Goal: Task Accomplishment & Management: Manage account settings

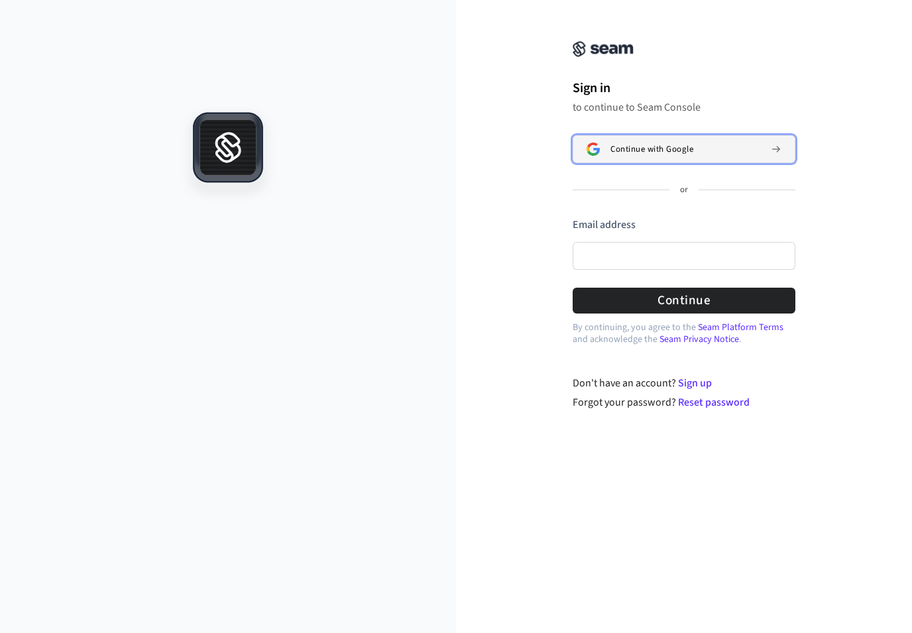
click at [662, 149] on span "Continue with Google" at bounding box center [652, 149] width 83 height 11
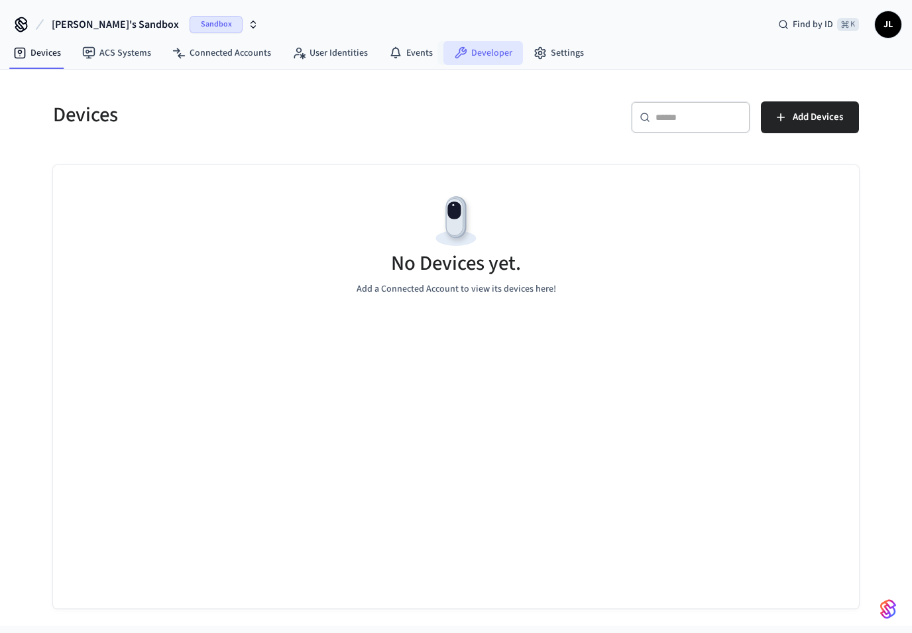
click at [464, 49] on link "Developer" at bounding box center [484, 53] width 80 height 24
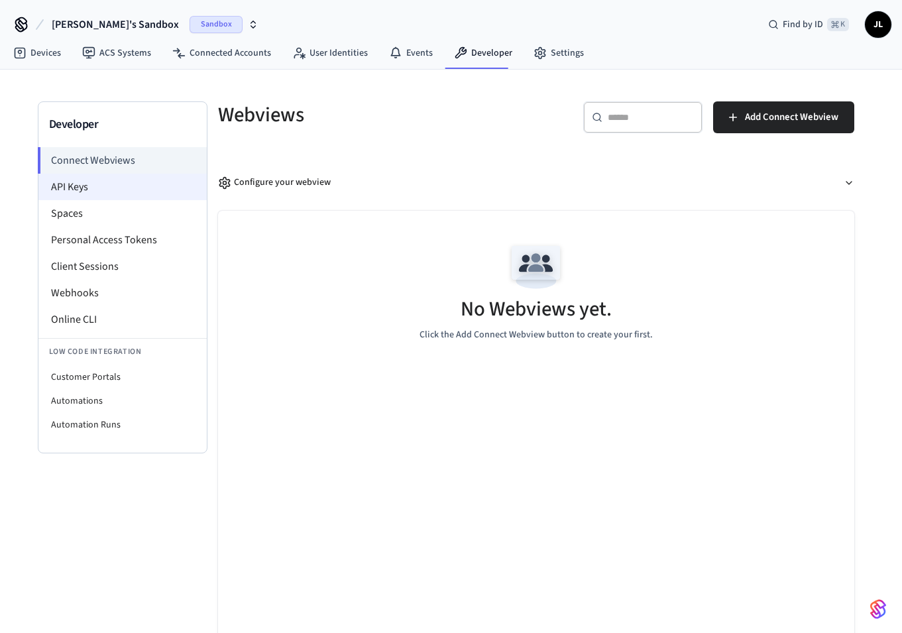
click at [102, 192] on li "API Keys" at bounding box center [122, 187] width 168 height 27
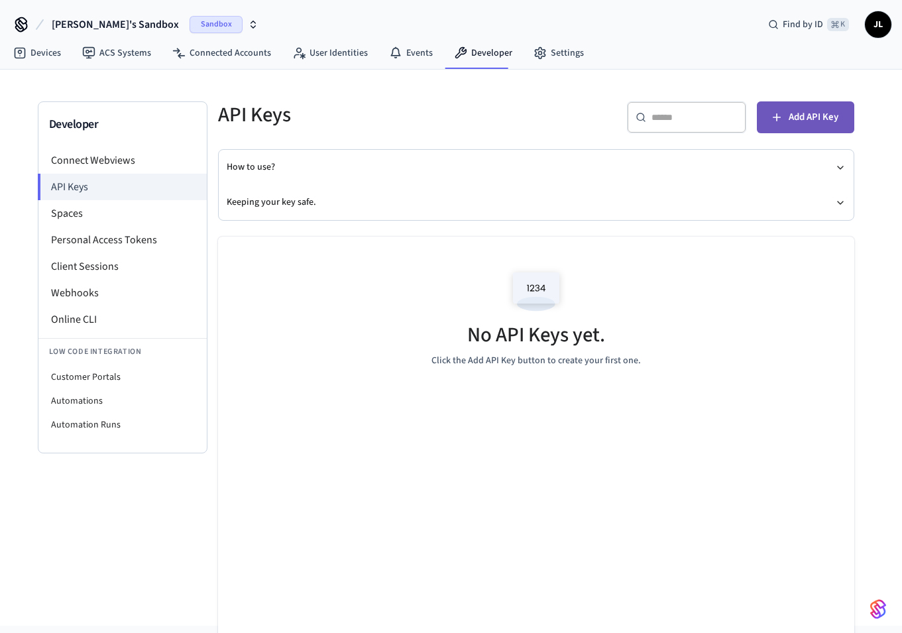
click at [808, 116] on span "Add API Key" at bounding box center [814, 117] width 50 height 17
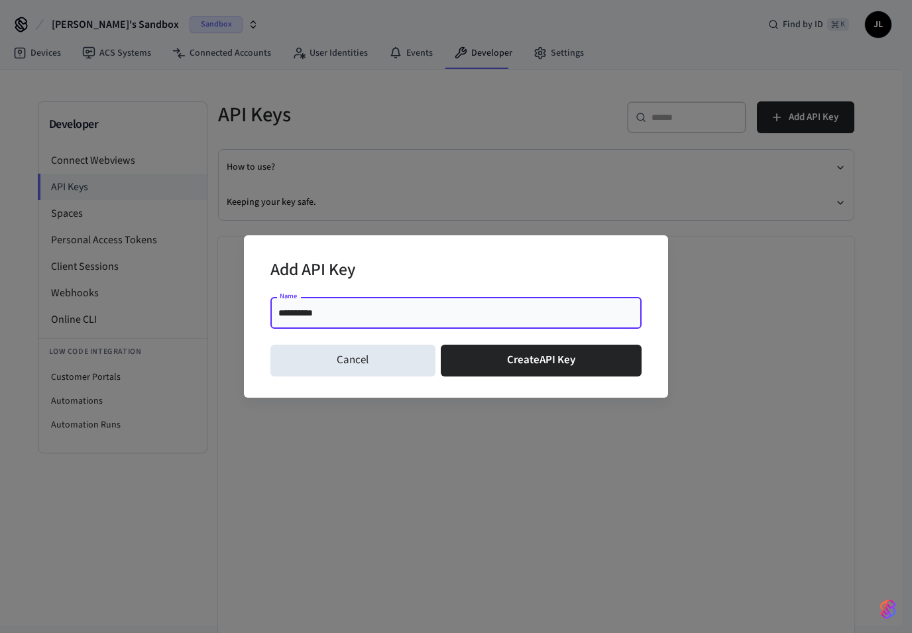
type input "**********"
click at [541, 379] on div "Cancel Create API Key" at bounding box center [456, 360] width 371 height 42
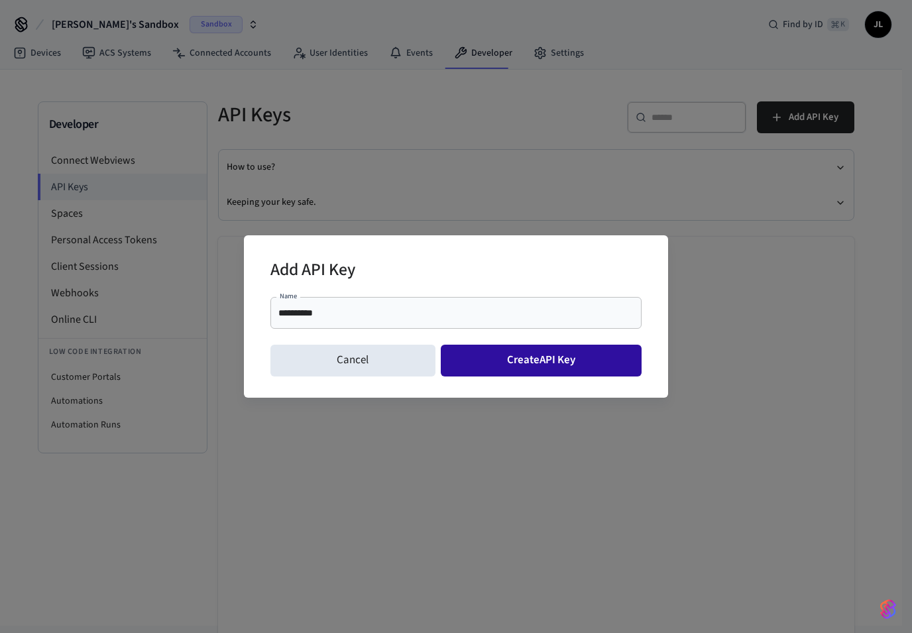
click at [533, 360] on button "Create API Key" at bounding box center [542, 361] width 202 height 32
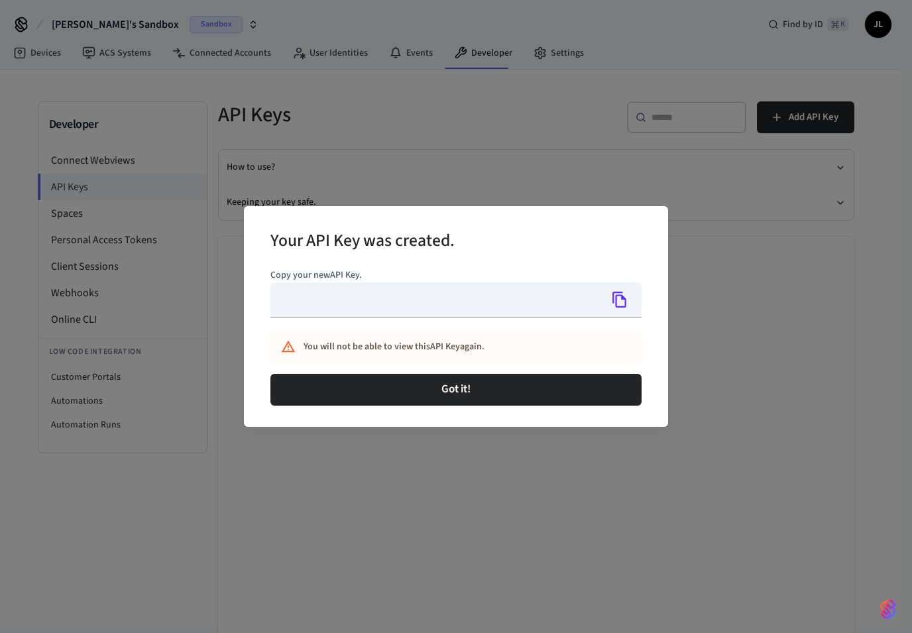
type input "**********"
click at [615, 306] on icon "Copy" at bounding box center [619, 299] width 17 height 17
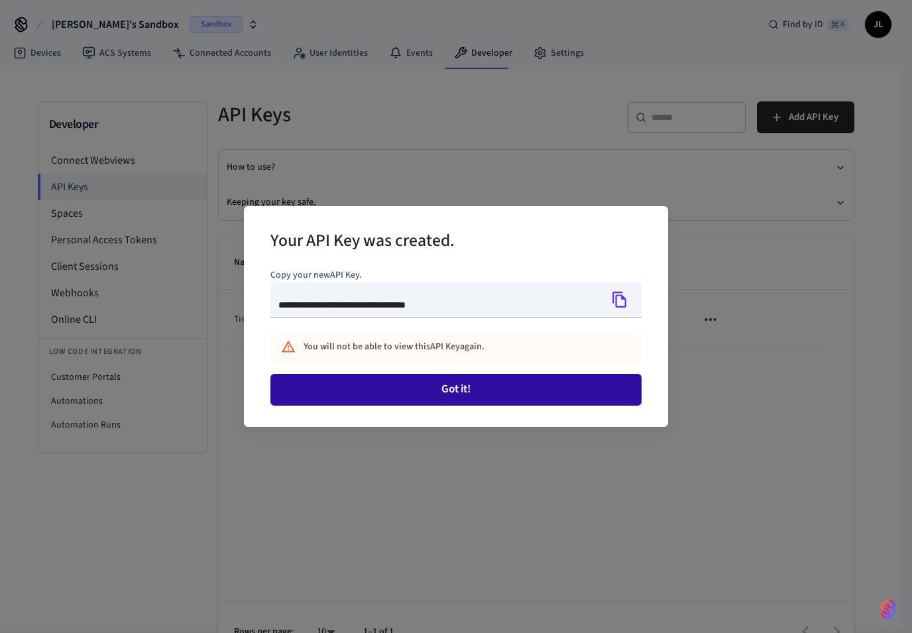
click at [541, 387] on button "Got it!" at bounding box center [456, 390] width 371 height 32
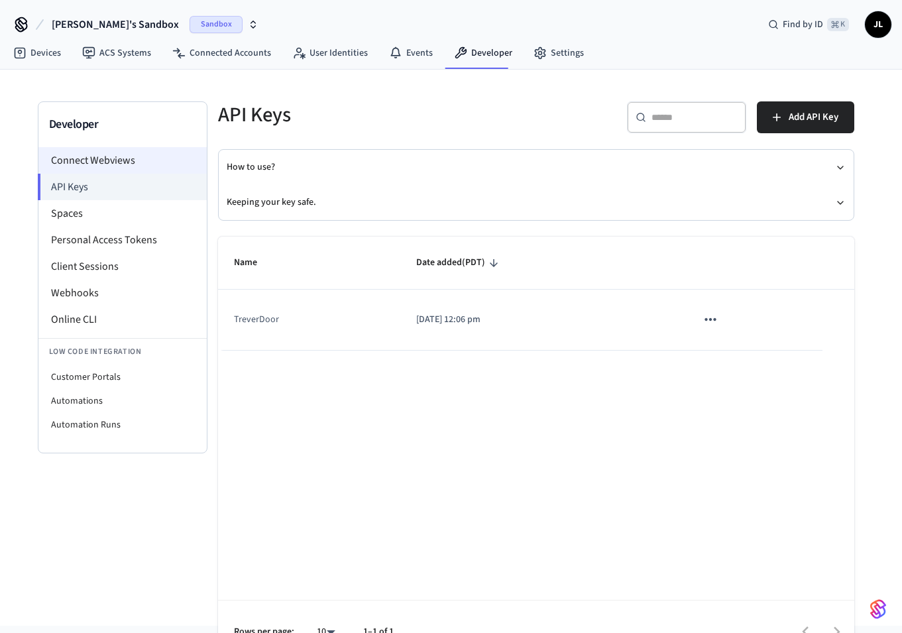
click at [125, 162] on li "Connect Webviews" at bounding box center [122, 160] width 168 height 27
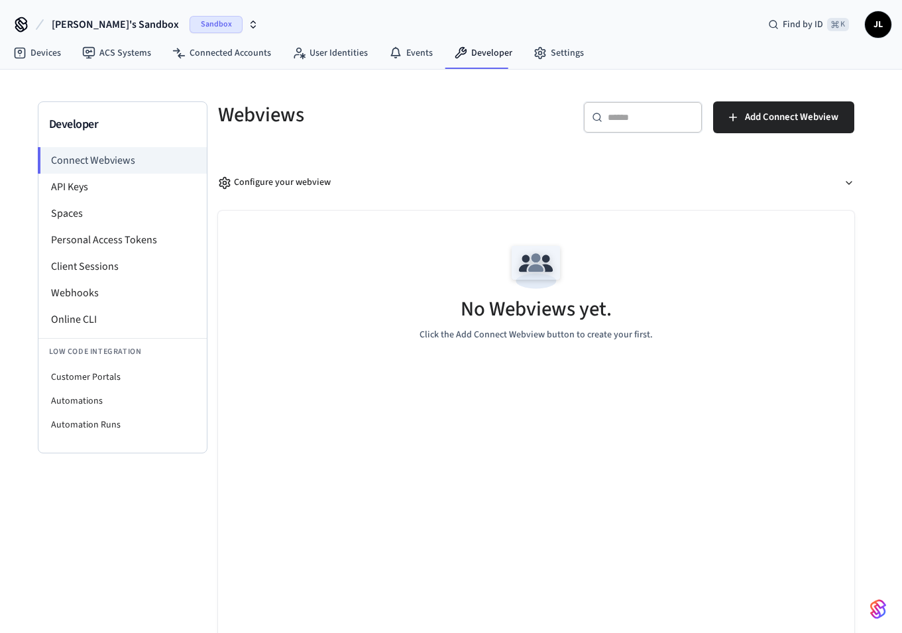
click at [146, 126] on h3 "Developer" at bounding box center [122, 124] width 147 height 19
click at [107, 116] on h3 "Developer" at bounding box center [122, 124] width 147 height 19
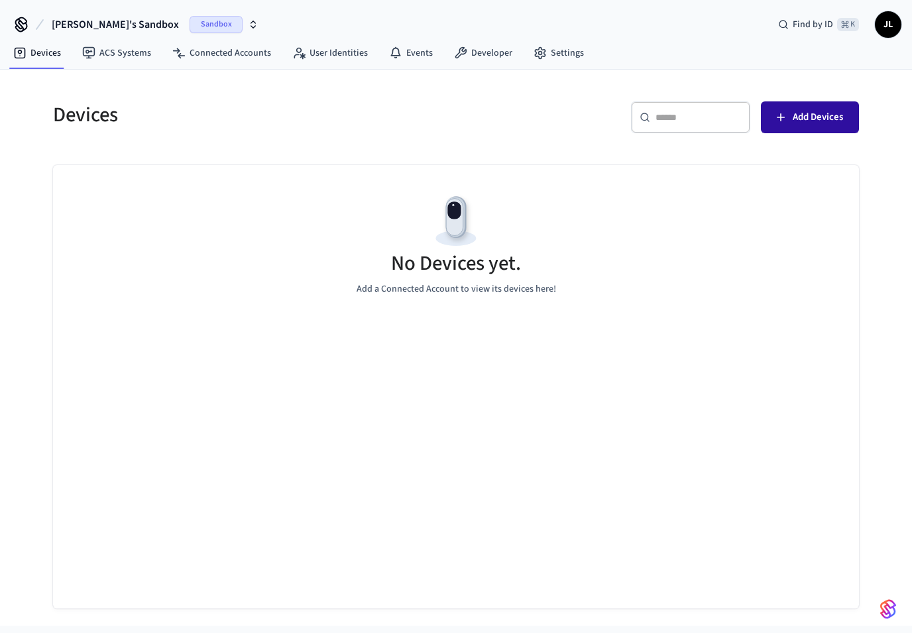
click at [837, 125] on span "Add Devices" at bounding box center [818, 117] width 50 height 17
click at [17, 23] on icon at bounding box center [21, 24] width 21 height 21
click at [108, 29] on span "Jeremy's Sandbox" at bounding box center [115, 25] width 127 height 16
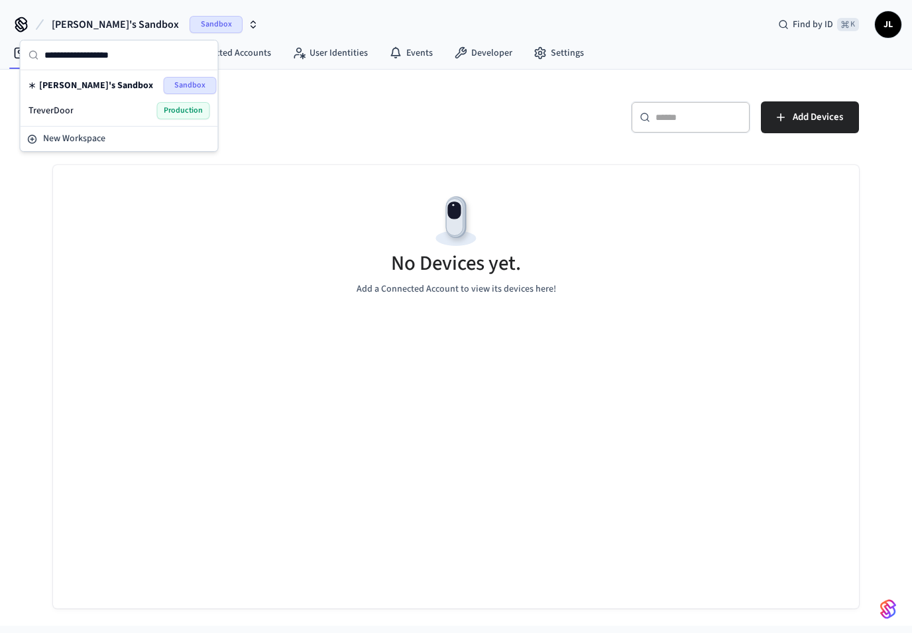
click at [103, 109] on div "TreverDoor Production" at bounding box center [120, 110] width 182 height 17
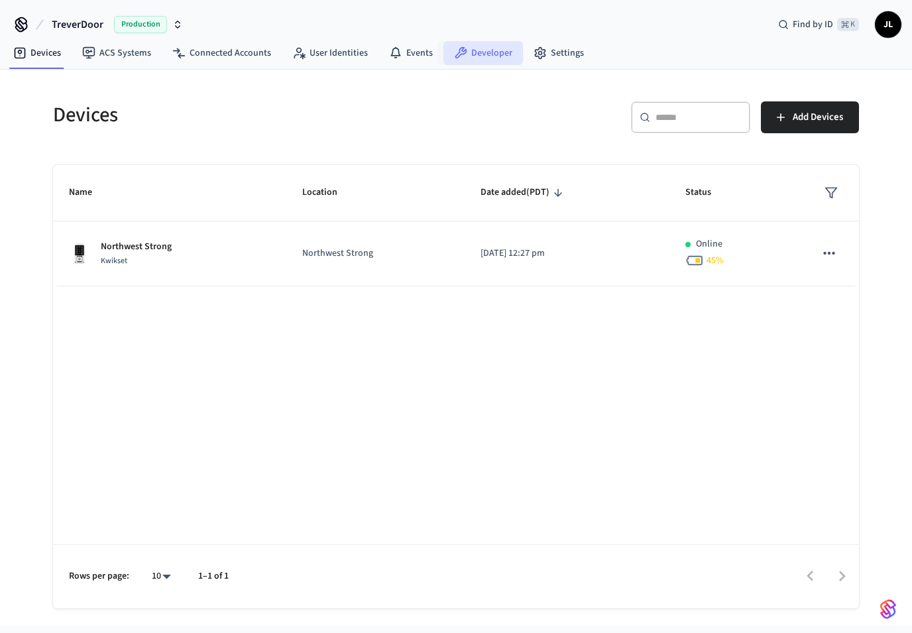
click at [453, 45] on link "Developer" at bounding box center [484, 53] width 80 height 24
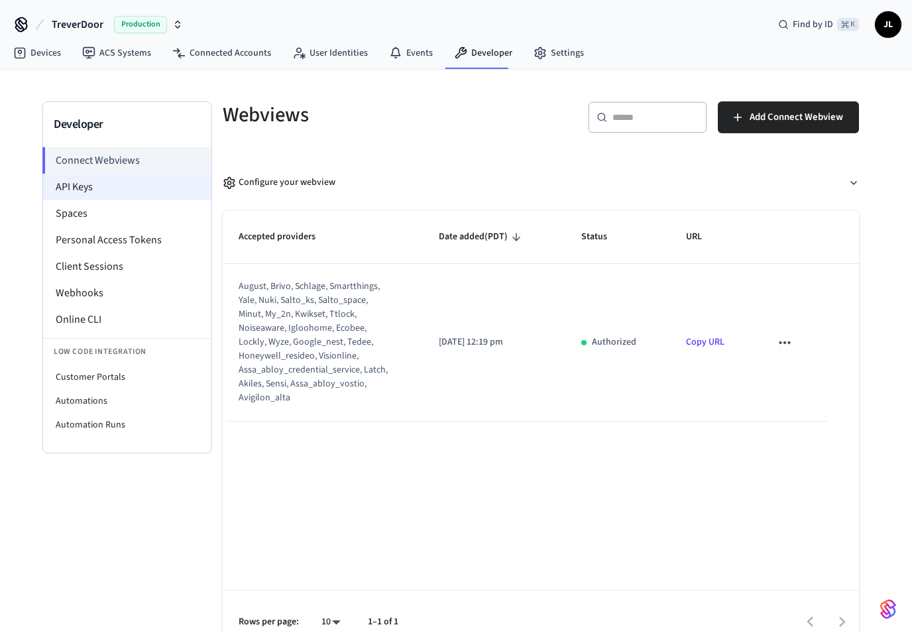
click at [121, 186] on li "API Keys" at bounding box center [127, 187] width 168 height 27
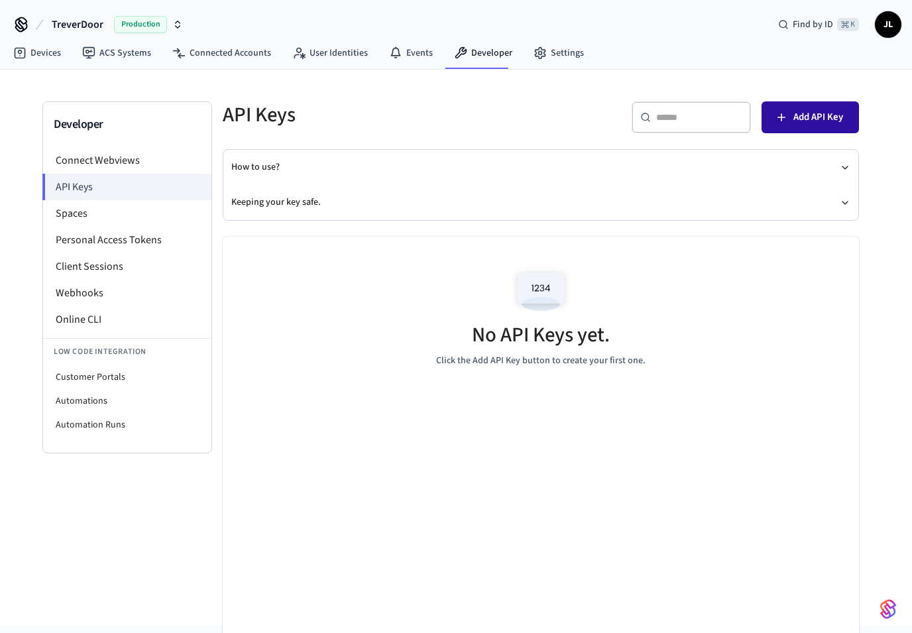
click at [807, 115] on span "Add API Key" at bounding box center [819, 117] width 50 height 17
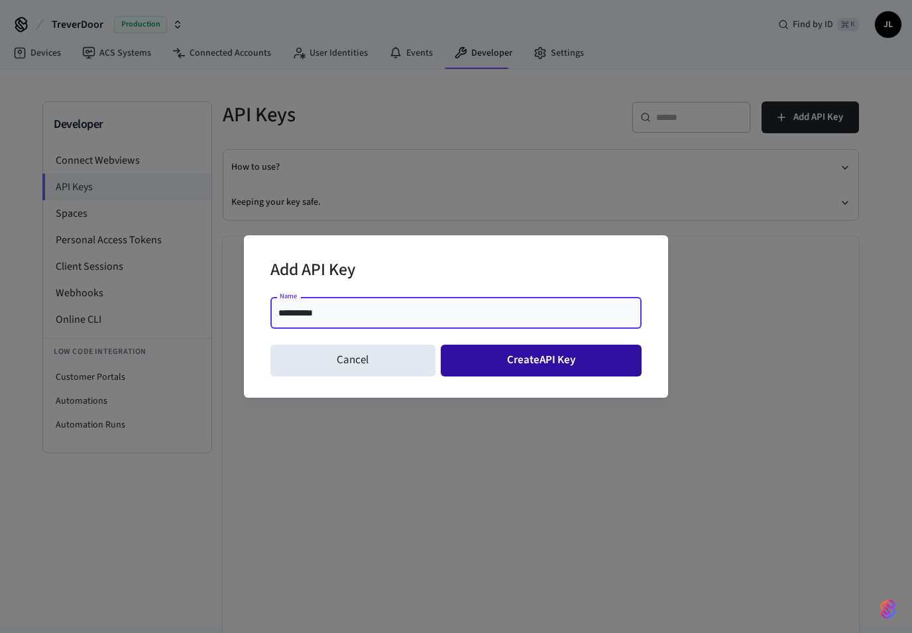
type input "**********"
click at [554, 359] on button "Create API Key" at bounding box center [542, 361] width 202 height 32
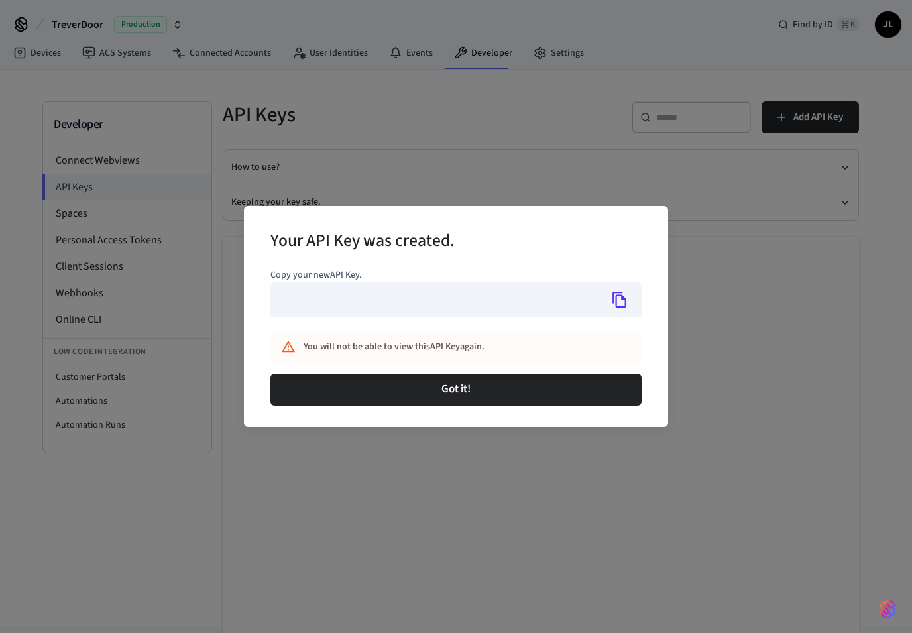
type input "**********"
click at [622, 300] on icon "Copy" at bounding box center [619, 299] width 17 height 17
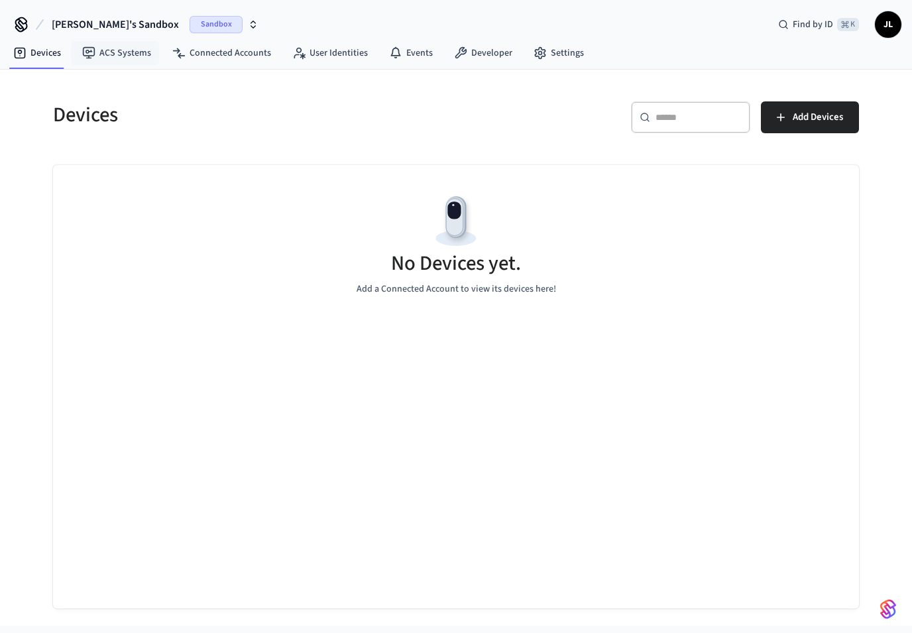
click at [113, 29] on span "[PERSON_NAME]'s Sandbox" at bounding box center [115, 25] width 127 height 16
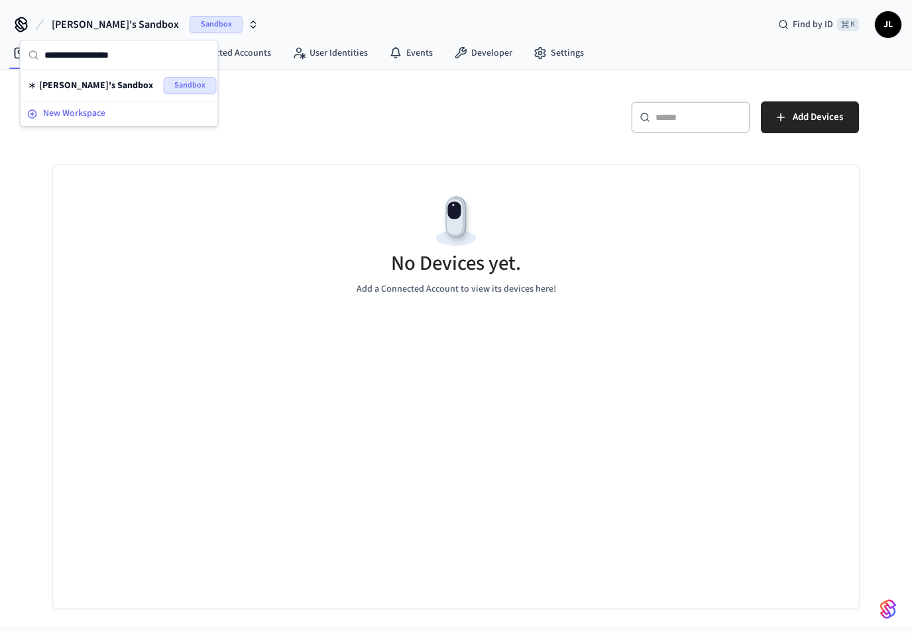
click at [113, 109] on div "New Workspace" at bounding box center [119, 114] width 184 height 14
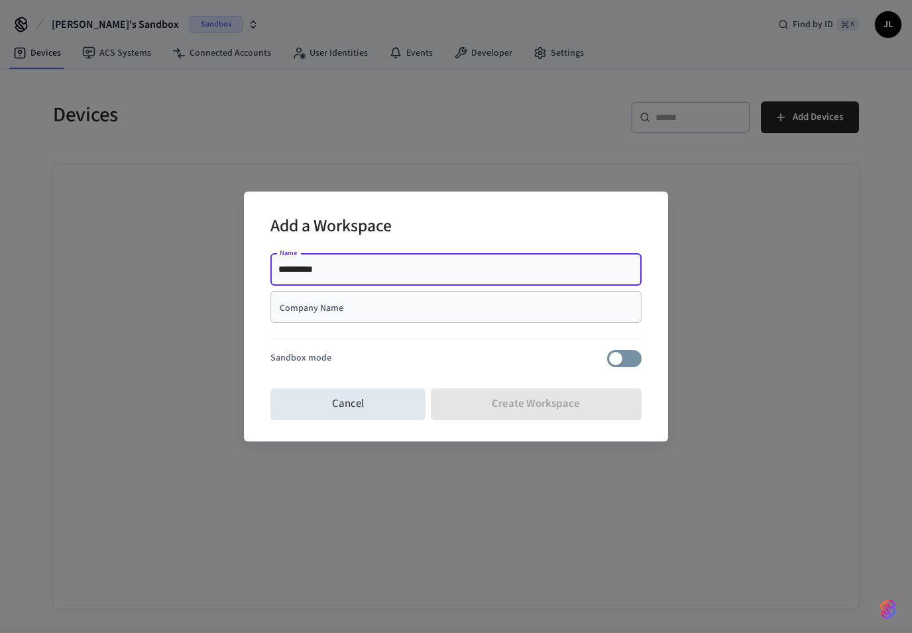
type input "**********"
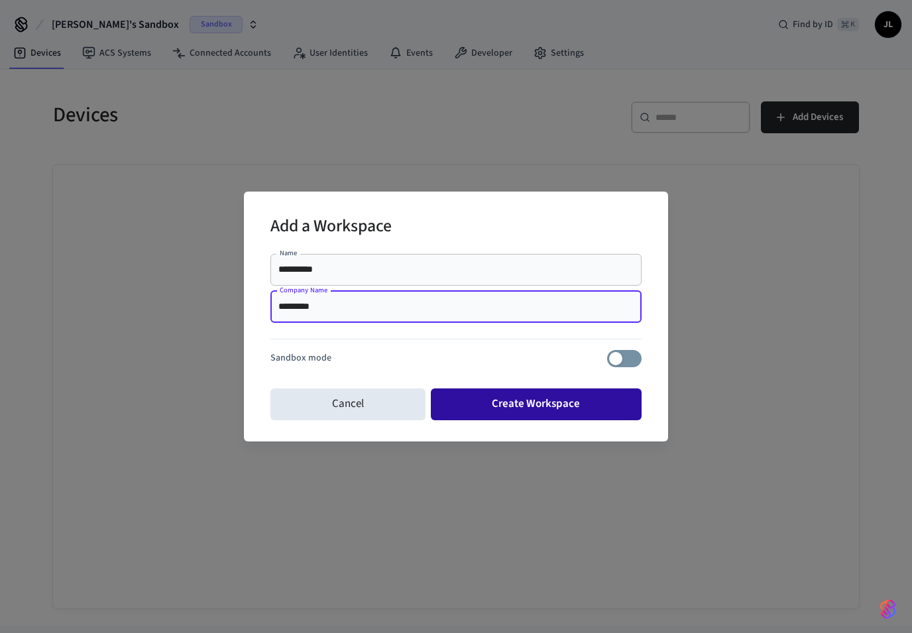
type input "*********"
click at [595, 399] on button "Create Workspace" at bounding box center [537, 405] width 212 height 32
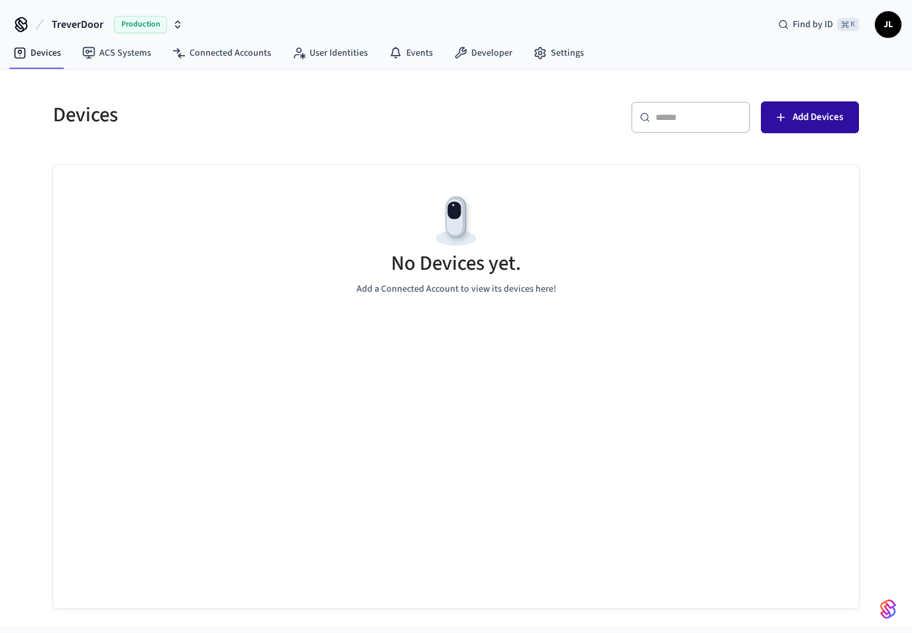
click at [828, 118] on span "Add Devices" at bounding box center [818, 117] width 50 height 17
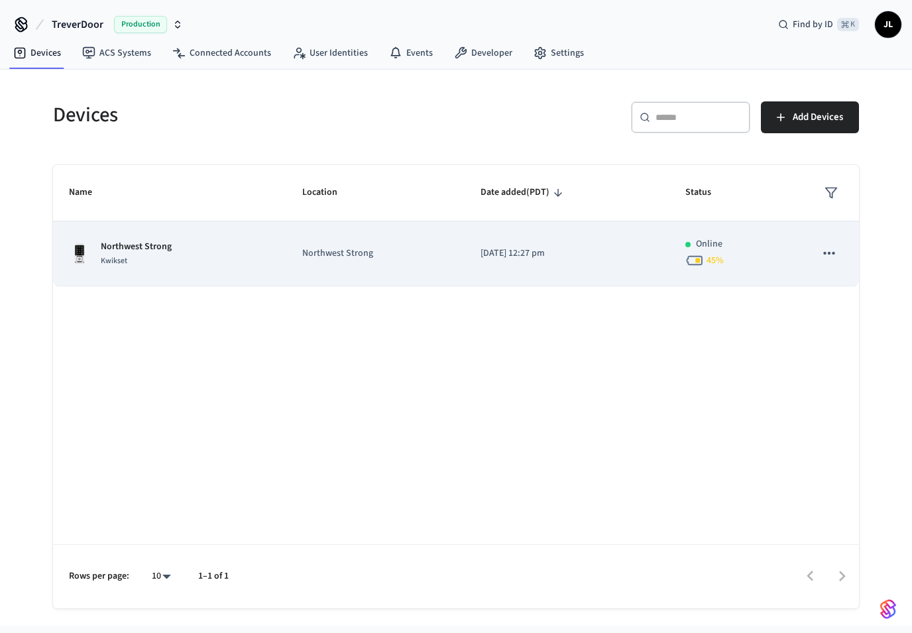
click at [831, 255] on icon "sticky table" at bounding box center [829, 253] width 17 height 17
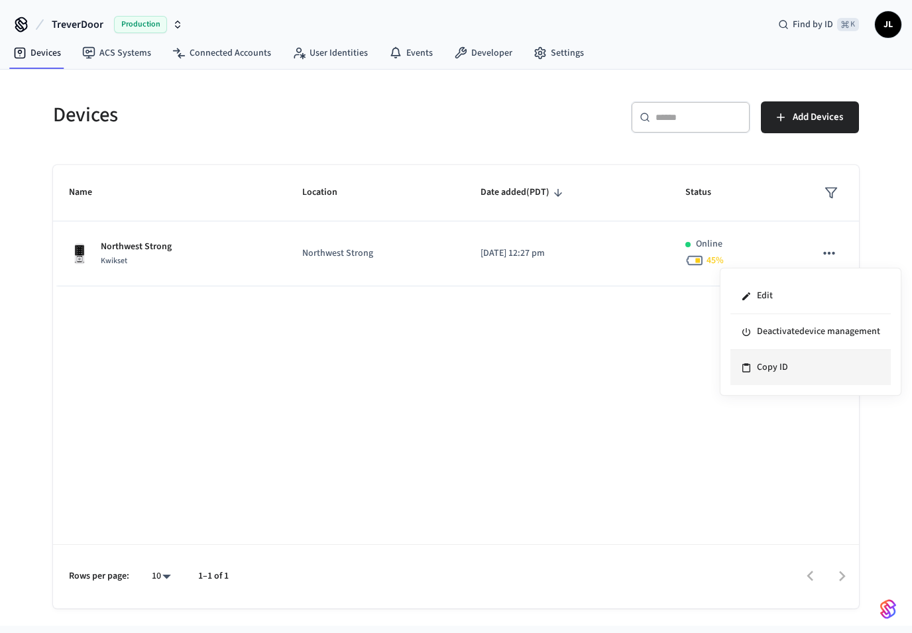
click at [769, 375] on li "Copy ID" at bounding box center [811, 367] width 160 height 35
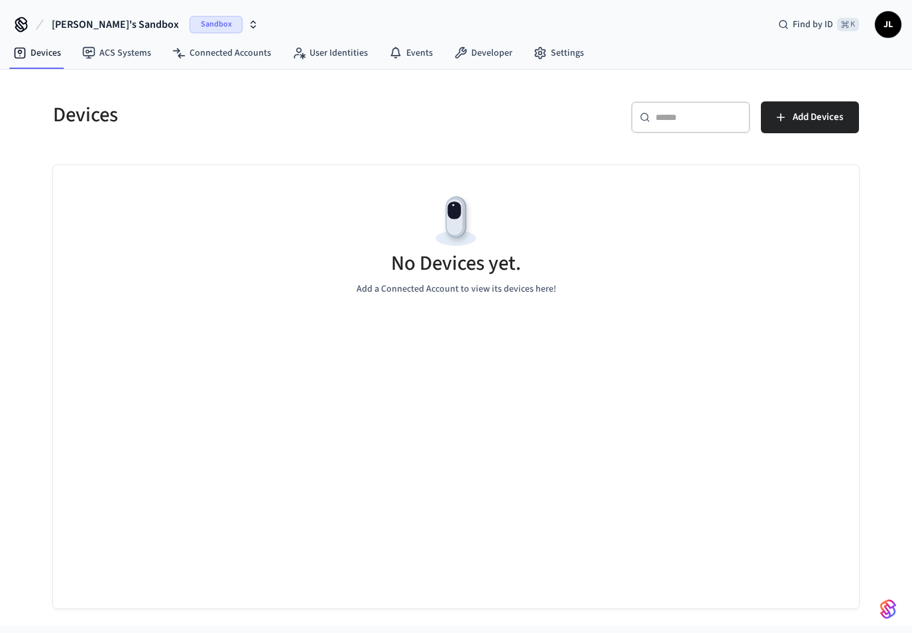
click at [251, 28] on icon "button" at bounding box center [253, 27] width 5 height 2
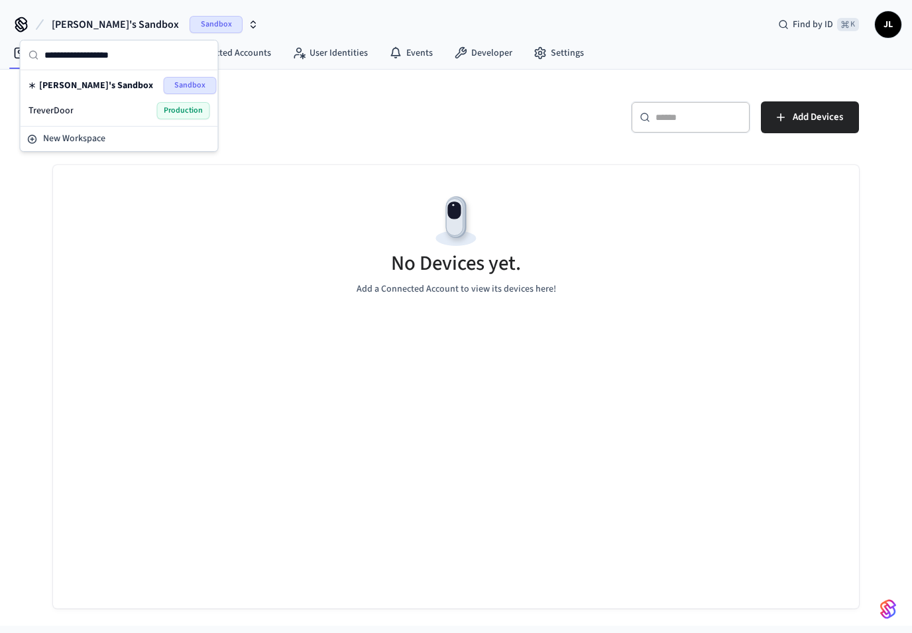
click at [109, 114] on div "TreverDoor Production" at bounding box center [120, 110] width 182 height 17
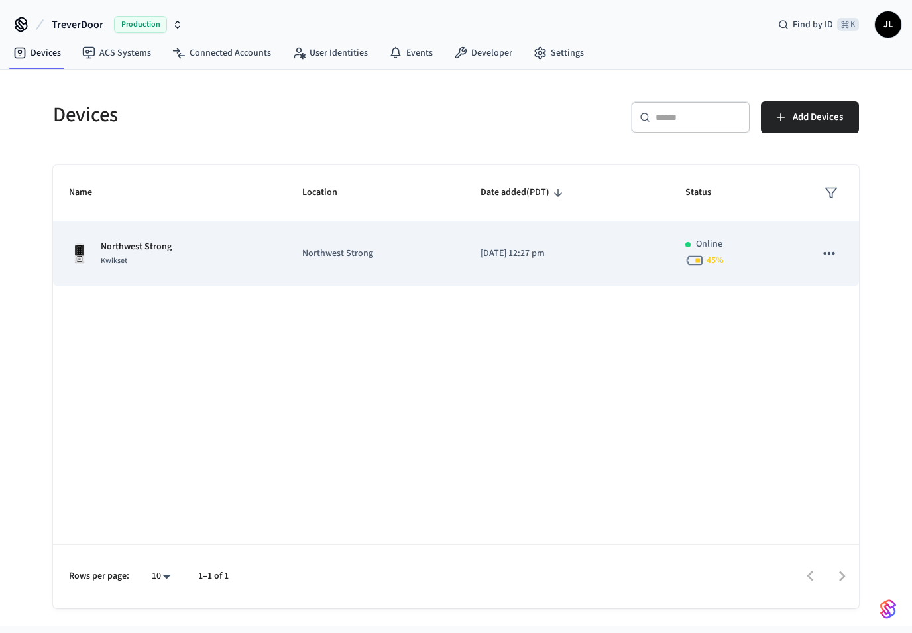
click at [833, 255] on icon "sticky table" at bounding box center [829, 253] width 17 height 17
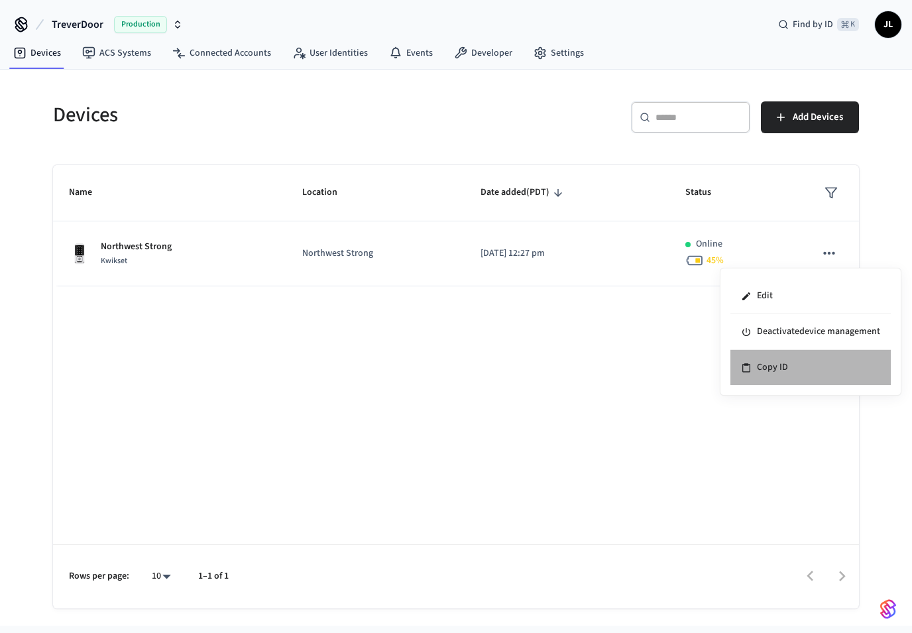
click at [774, 361] on li "Copy ID" at bounding box center [811, 367] width 160 height 35
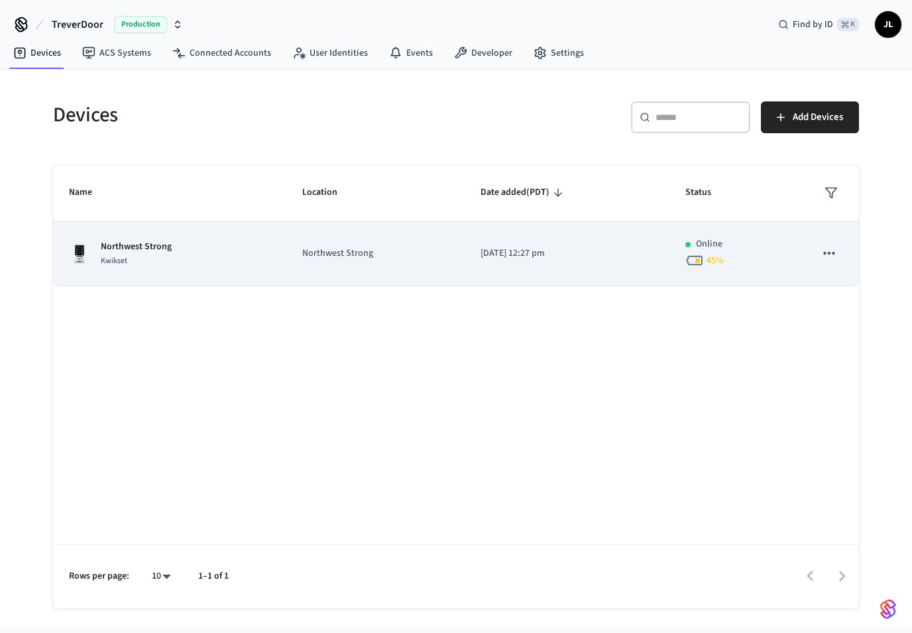
click at [831, 251] on icon "sticky table" at bounding box center [829, 253] width 17 height 17
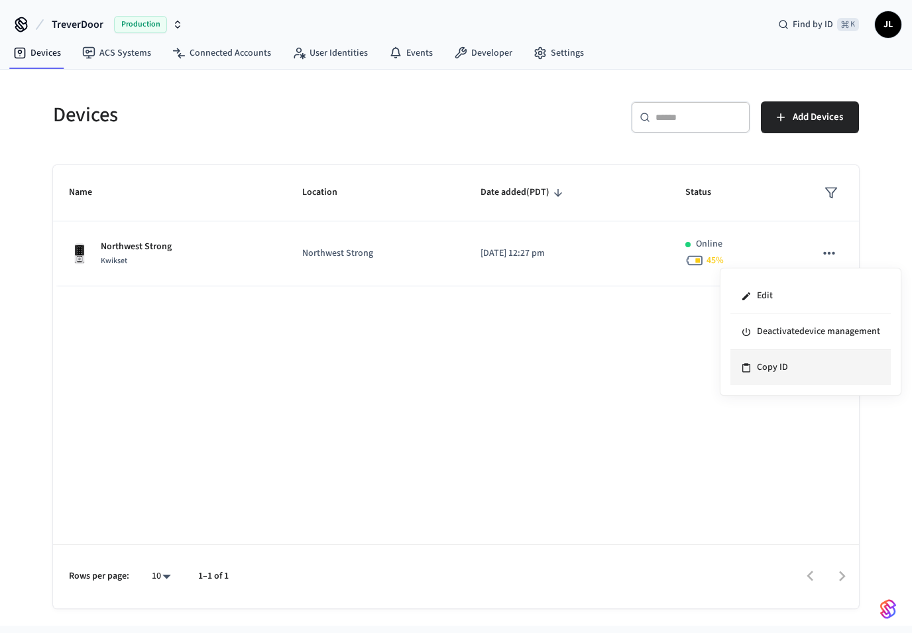
click at [772, 365] on li "Copy ID" at bounding box center [811, 367] width 160 height 35
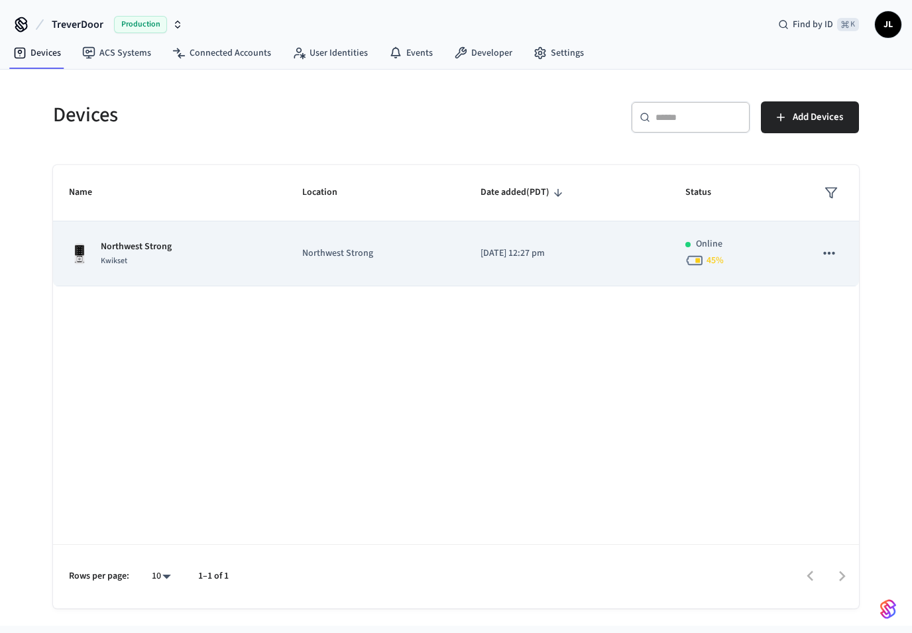
click at [174, 248] on div "Northwest Strong Kwikset" at bounding box center [170, 254] width 202 height 28
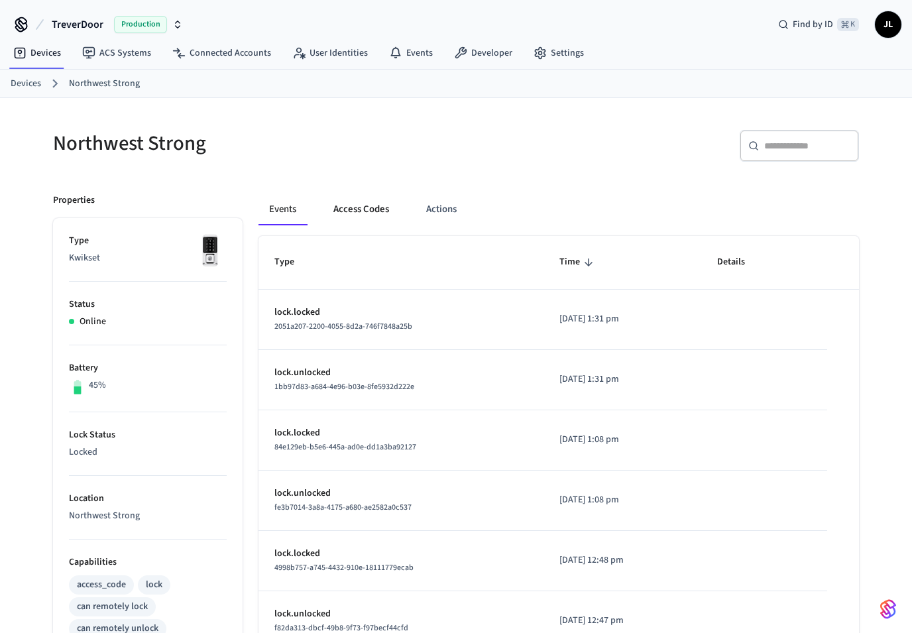
click at [386, 204] on button "Access Codes" at bounding box center [361, 210] width 77 height 32
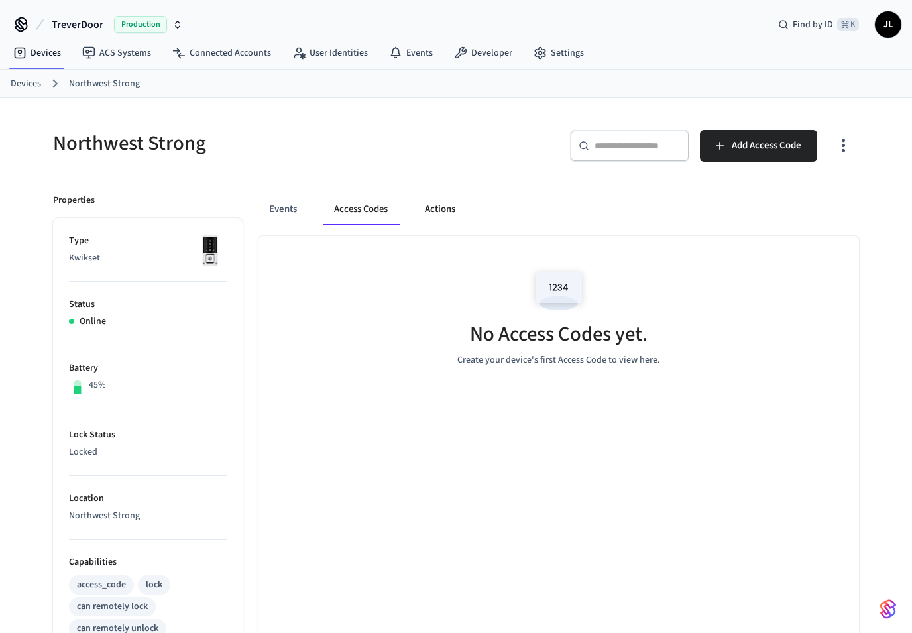
click at [438, 203] on button "Actions" at bounding box center [440, 210] width 52 height 32
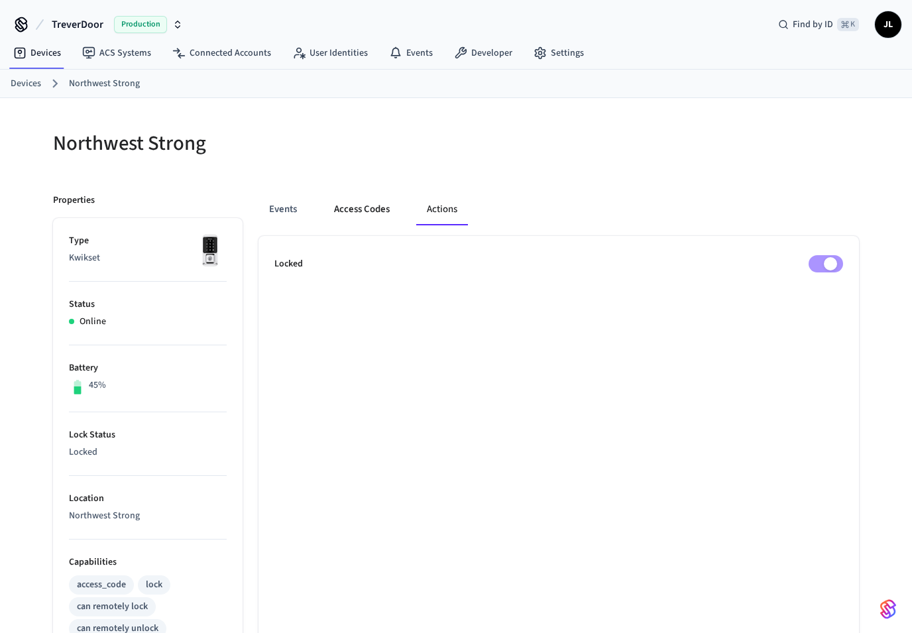
click at [353, 205] on button "Access Codes" at bounding box center [362, 210] width 77 height 32
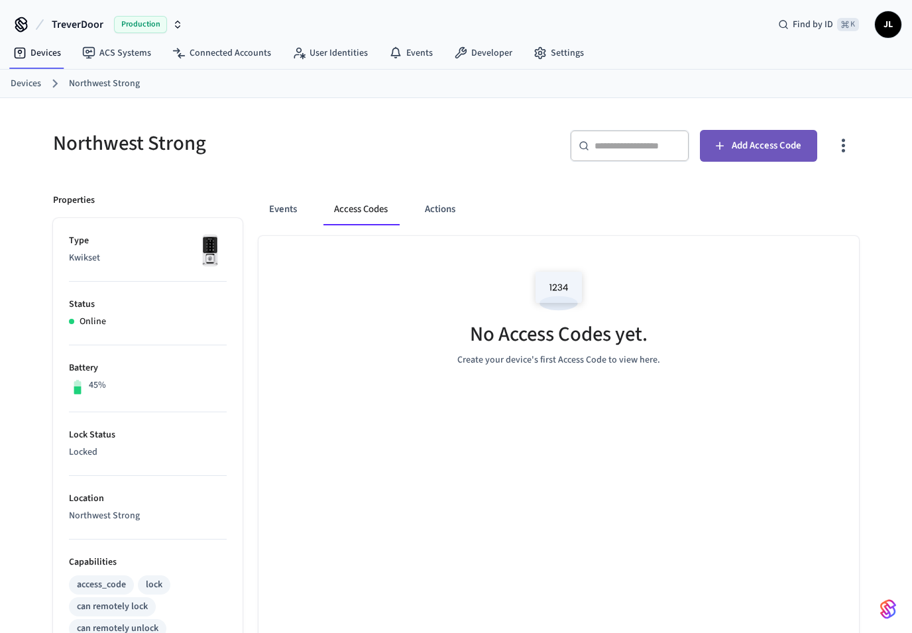
click at [723, 151] on icon "button" at bounding box center [719, 145] width 13 height 13
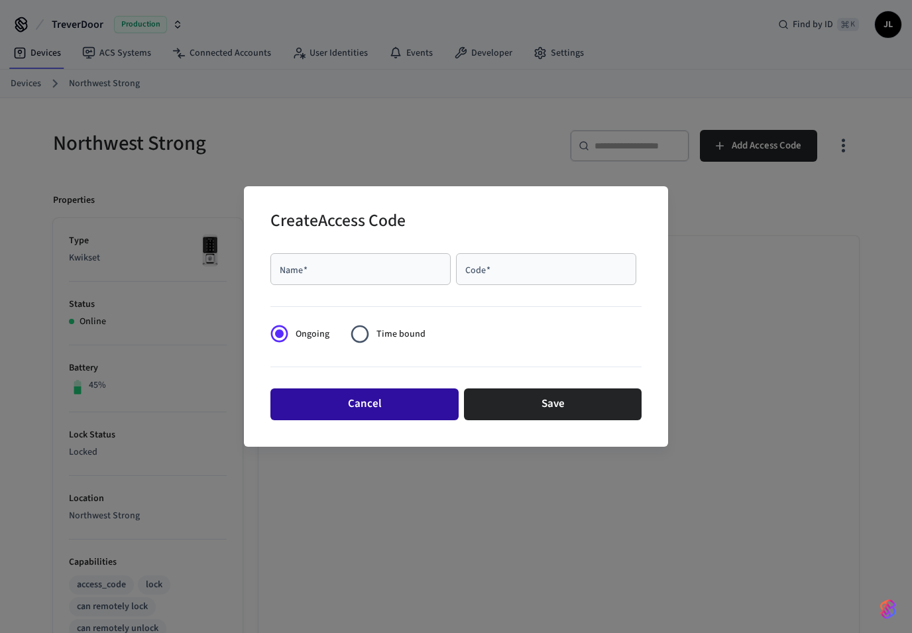
click at [367, 399] on button "Cancel" at bounding box center [365, 405] width 188 height 32
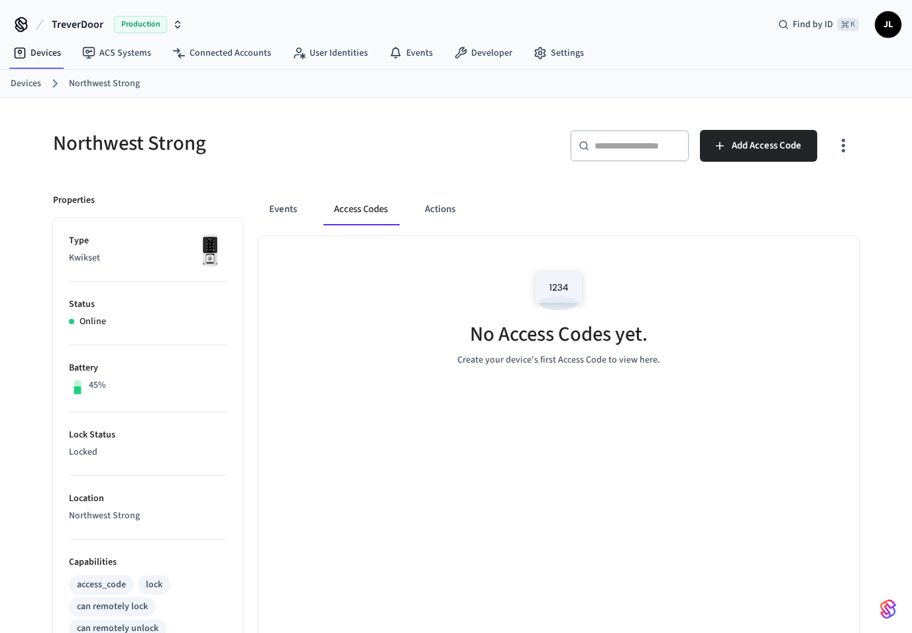
click at [645, 137] on div "​ ​" at bounding box center [629, 146] width 119 height 32
click at [456, 206] on button "Actions" at bounding box center [440, 210] width 52 height 32
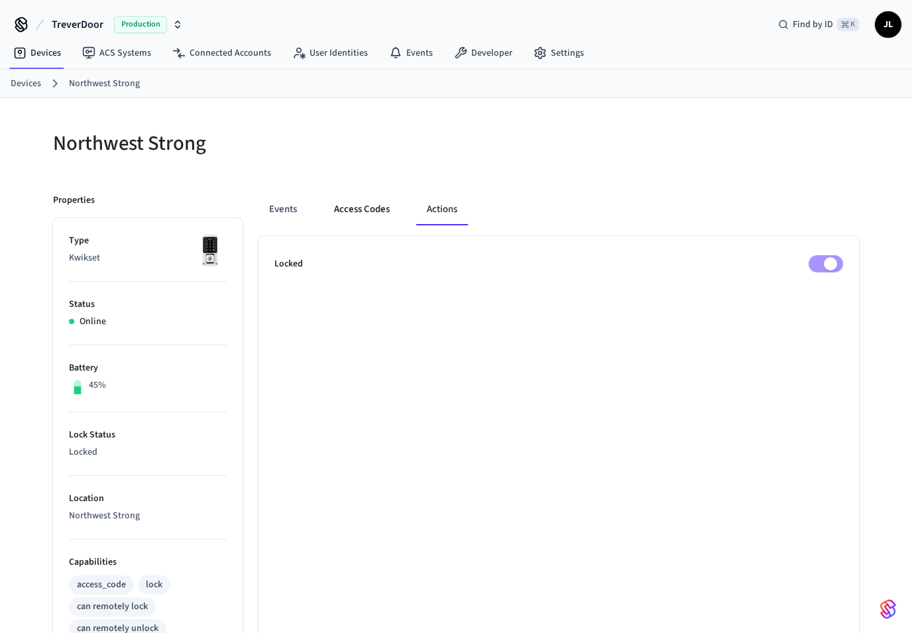
click at [361, 202] on button "Access Codes" at bounding box center [362, 210] width 77 height 32
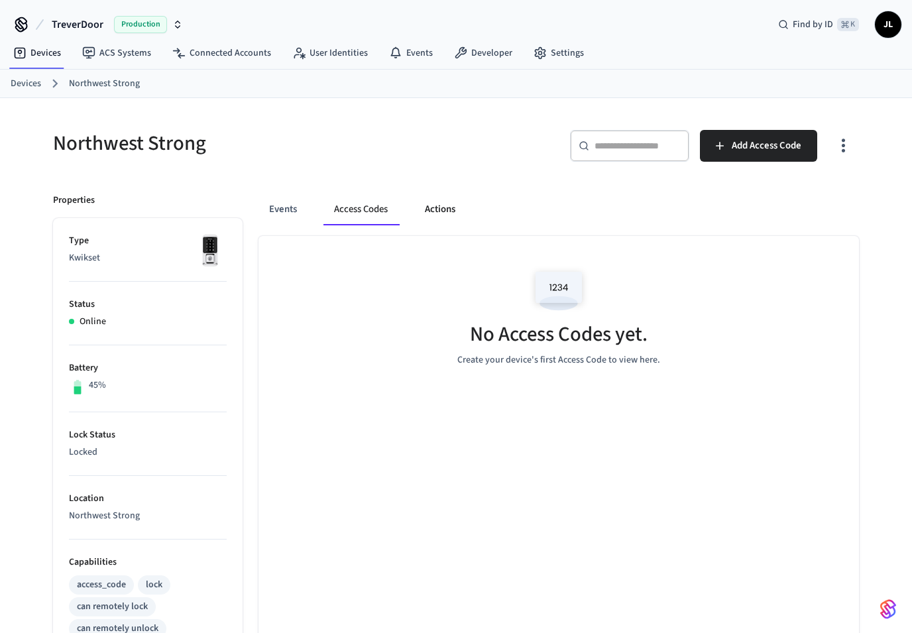
click at [461, 207] on button "Actions" at bounding box center [440, 210] width 52 height 32
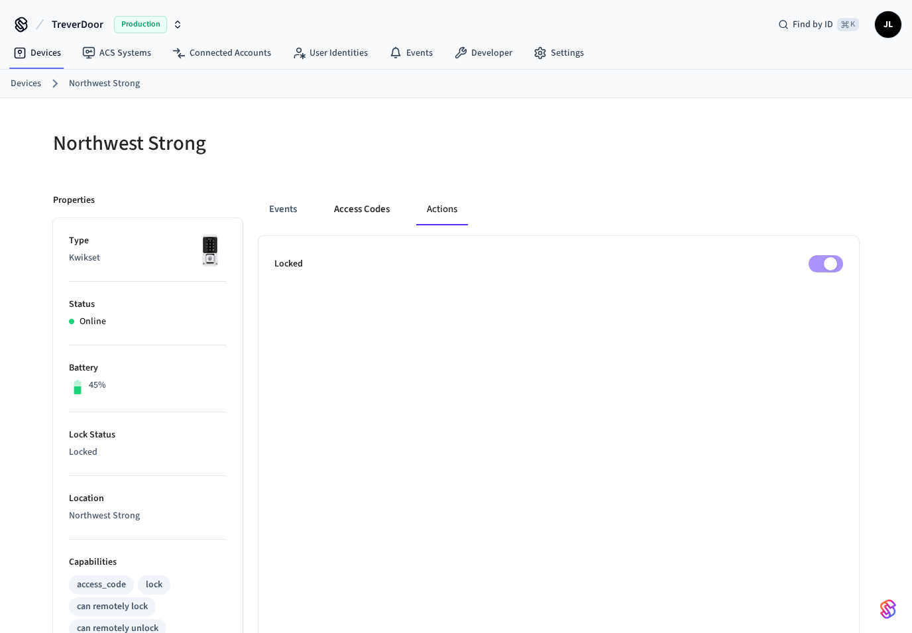
click at [367, 213] on button "Access Codes" at bounding box center [362, 210] width 77 height 32
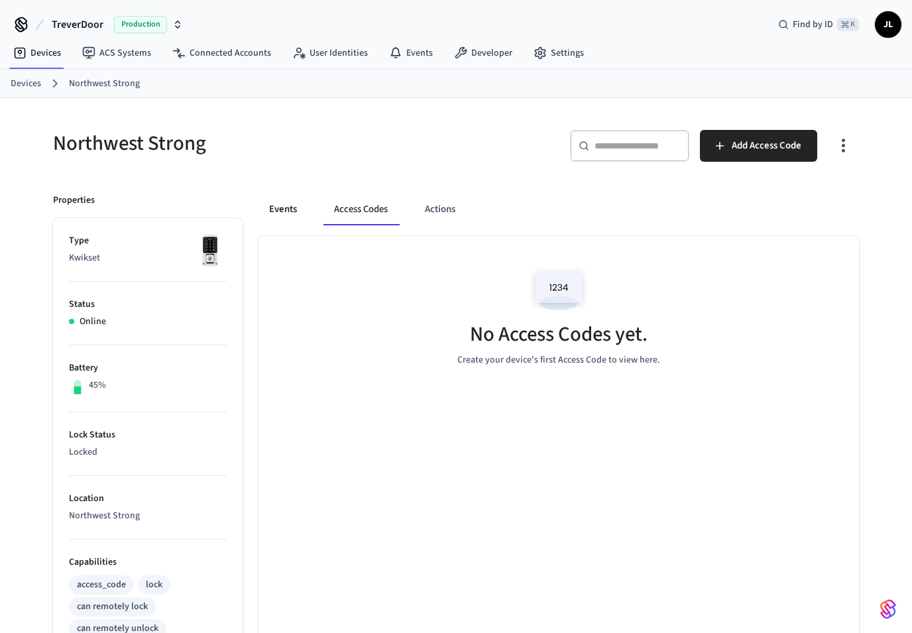
click at [289, 212] on button "Events" at bounding box center [283, 210] width 49 height 32
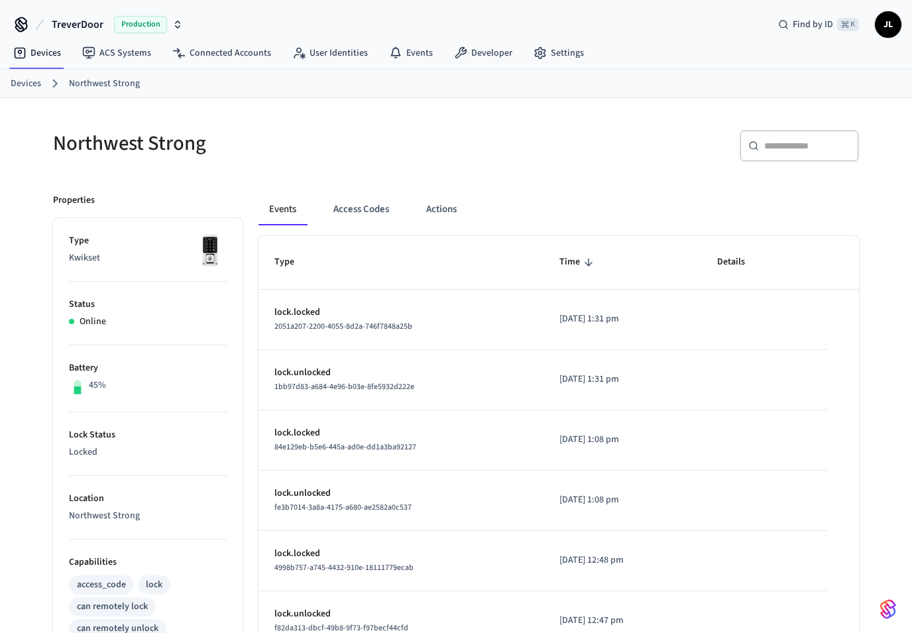
scroll to position [19, 0]
